Goal: Task Accomplishment & Management: Use online tool/utility

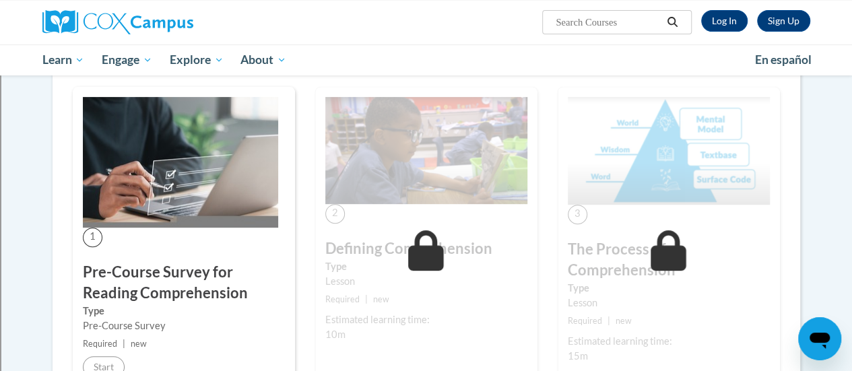
scroll to position [222, 0]
click at [720, 20] on link "Log In" at bounding box center [725, 21] width 46 height 22
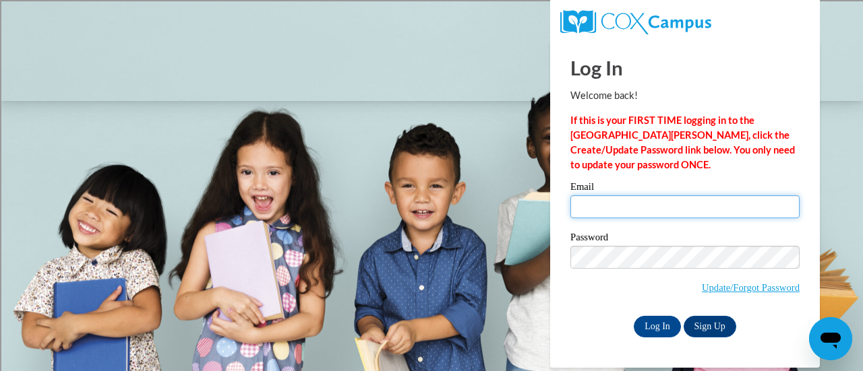
drag, startPoint x: 0, startPoint y: 0, endPoint x: 611, endPoint y: 201, distance: 642.9
click at [611, 201] on input "Email" at bounding box center [684, 206] width 229 height 23
type input "kimberly.jackson@rusd.org"
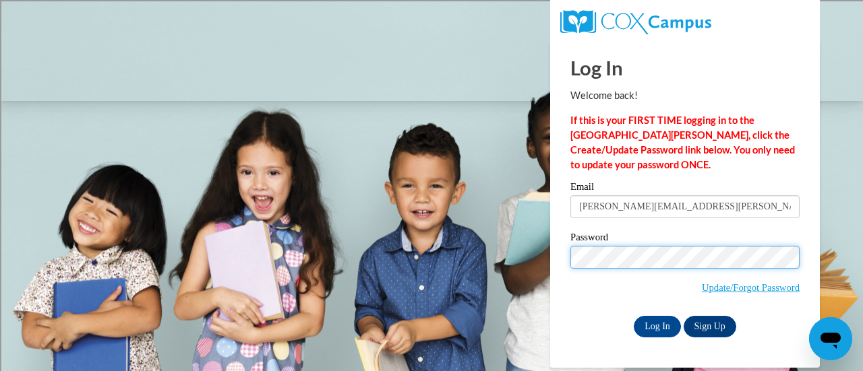
click at [633, 316] on input "Log In" at bounding box center [656, 327] width 47 height 22
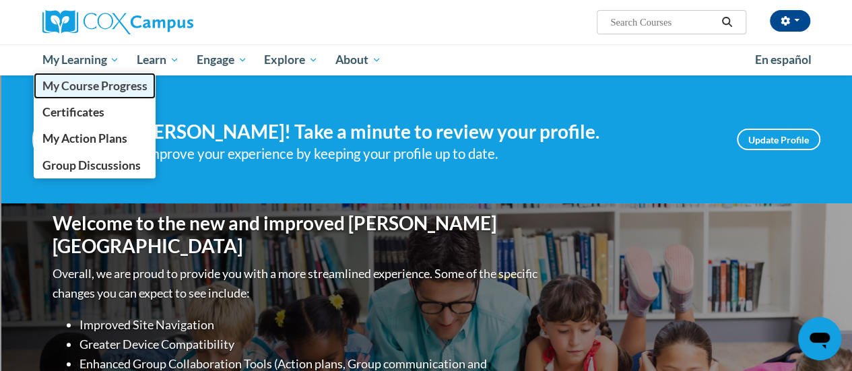
click at [92, 86] on span "My Course Progress" at bounding box center [94, 86] width 105 height 14
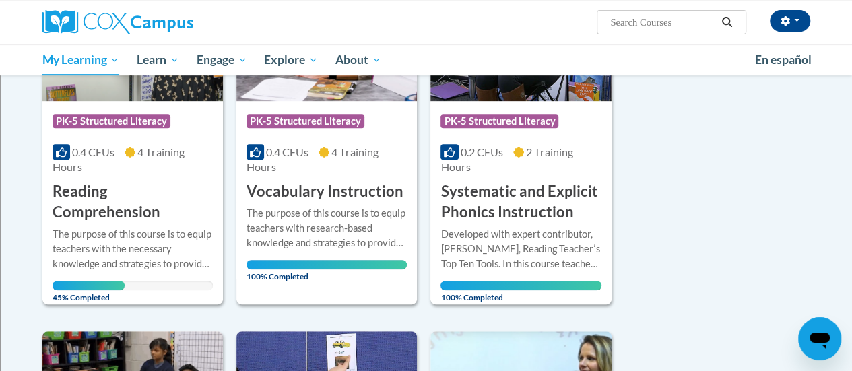
scroll to position [282, 0]
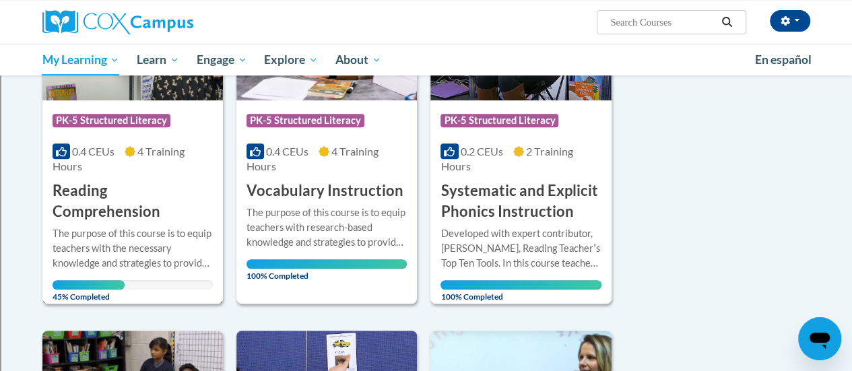
click at [122, 99] on img at bounding box center [132, 31] width 181 height 137
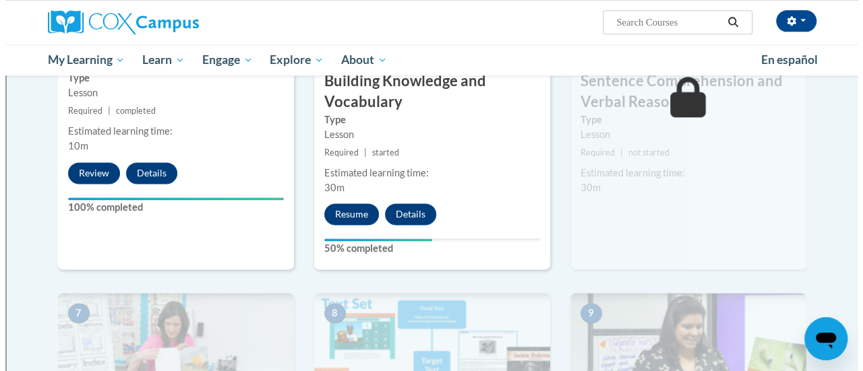
scroll to position [811, 0]
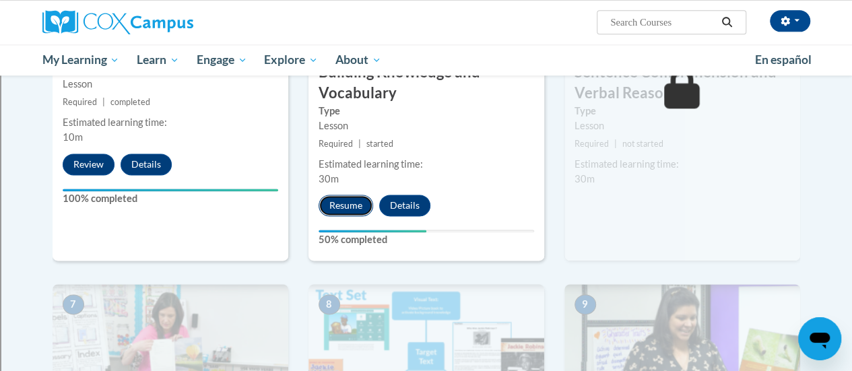
click at [344, 206] on button "Resume" at bounding box center [346, 206] width 55 height 22
